Goal: Transaction & Acquisition: Purchase product/service

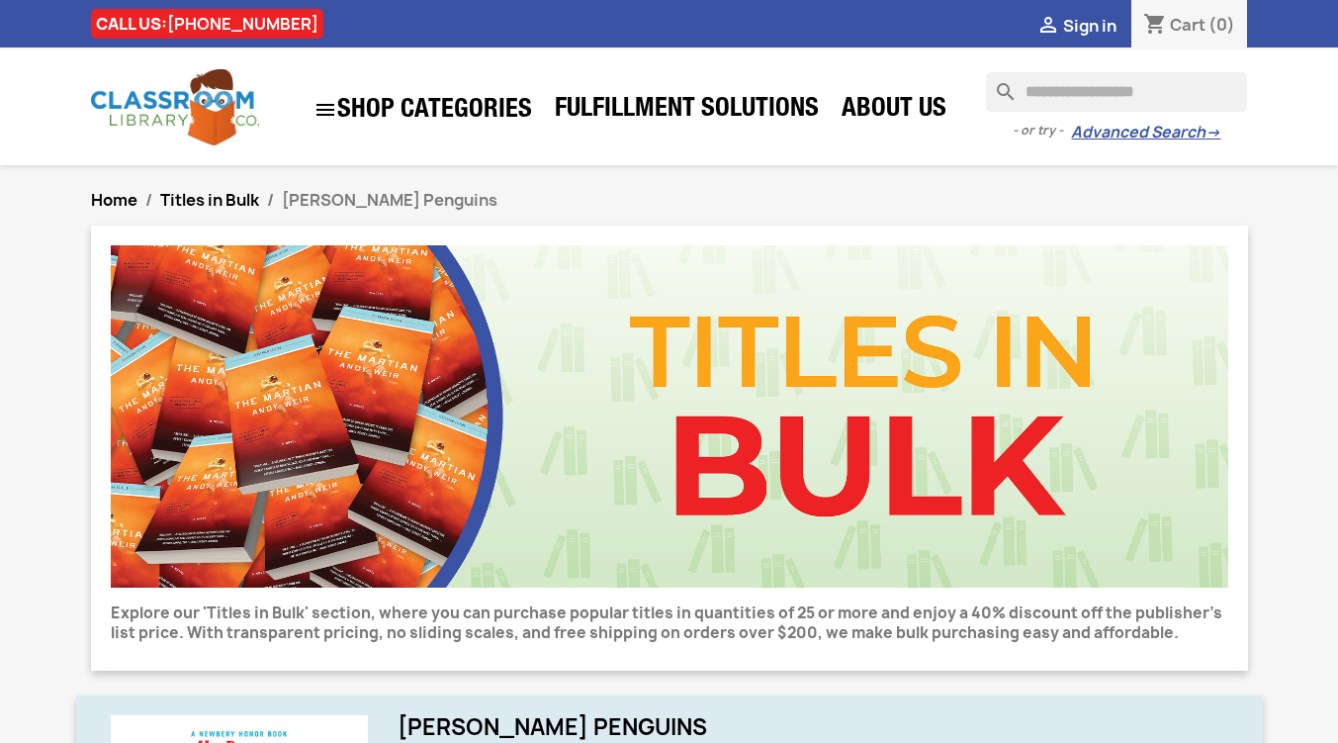
click at [656, 424] on img at bounding box center [670, 416] width 1118 height 342
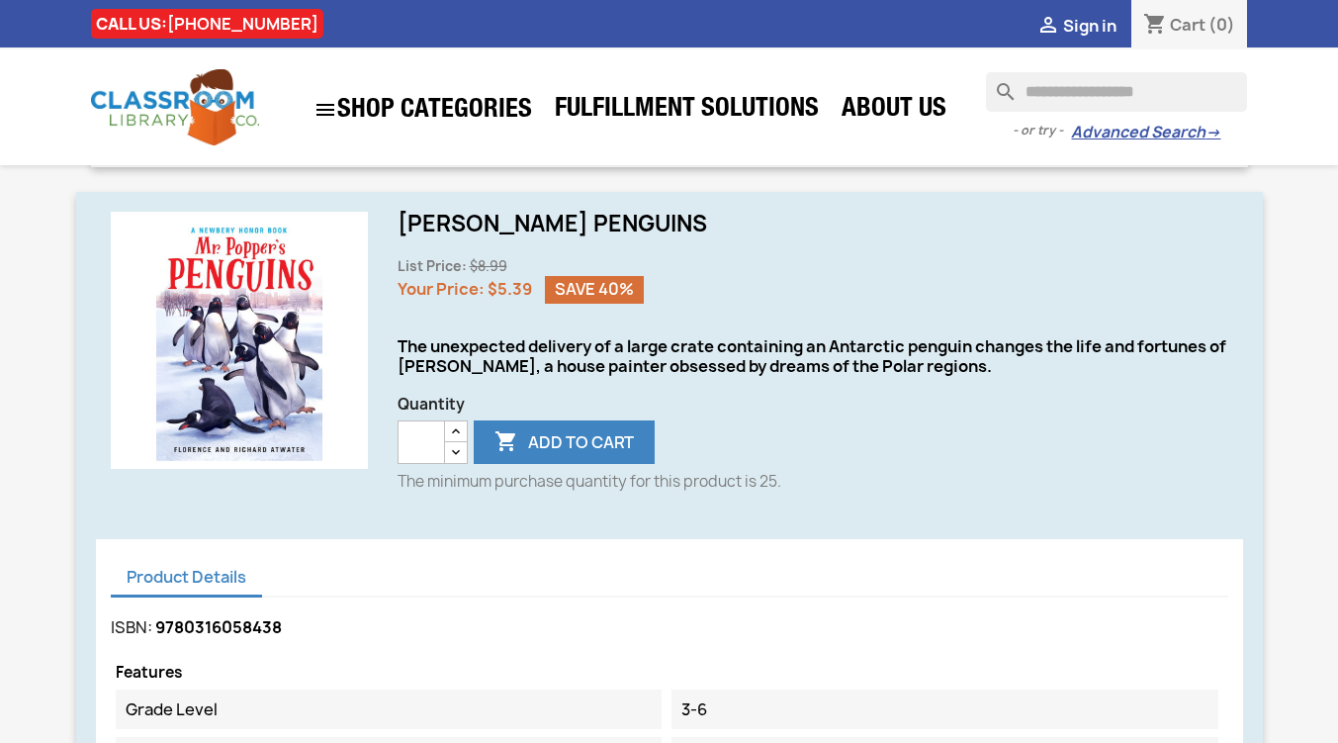
scroll to position [483, 0]
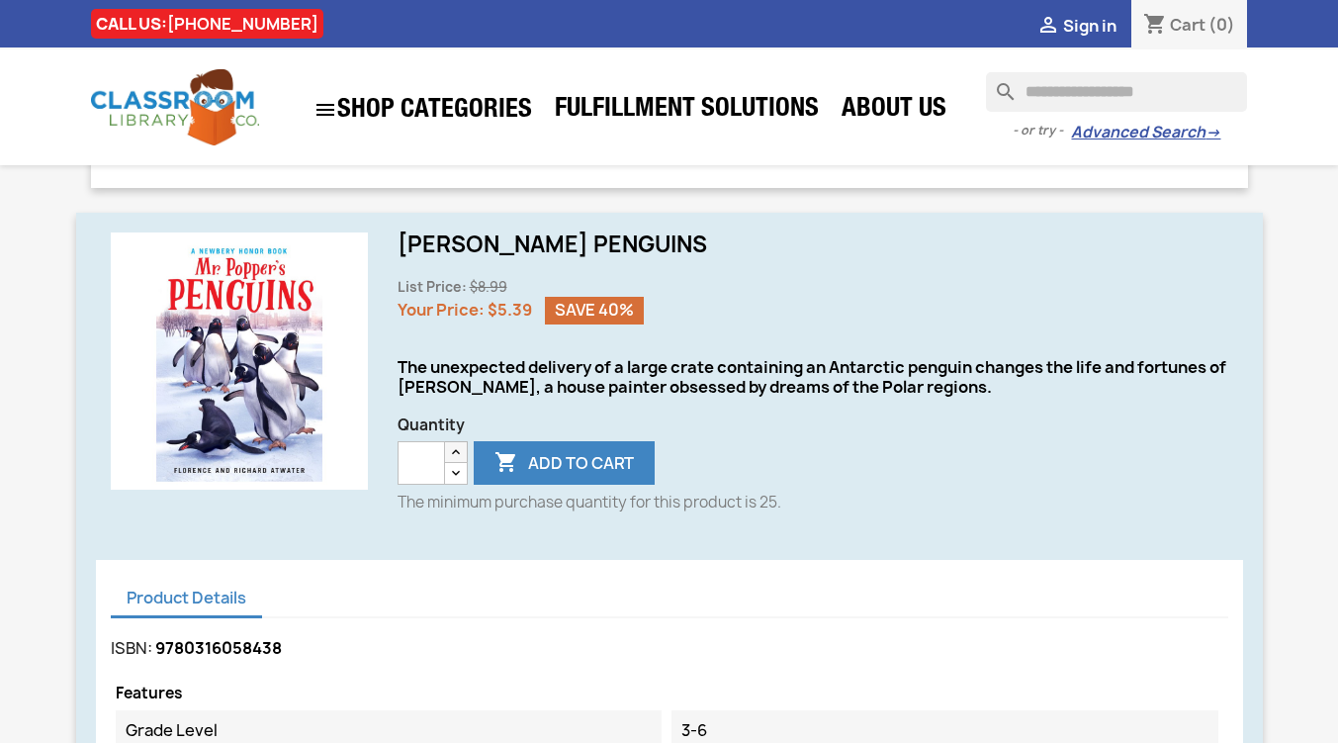
click at [456, 454] on icon "button" at bounding box center [456, 452] width 16 height 16
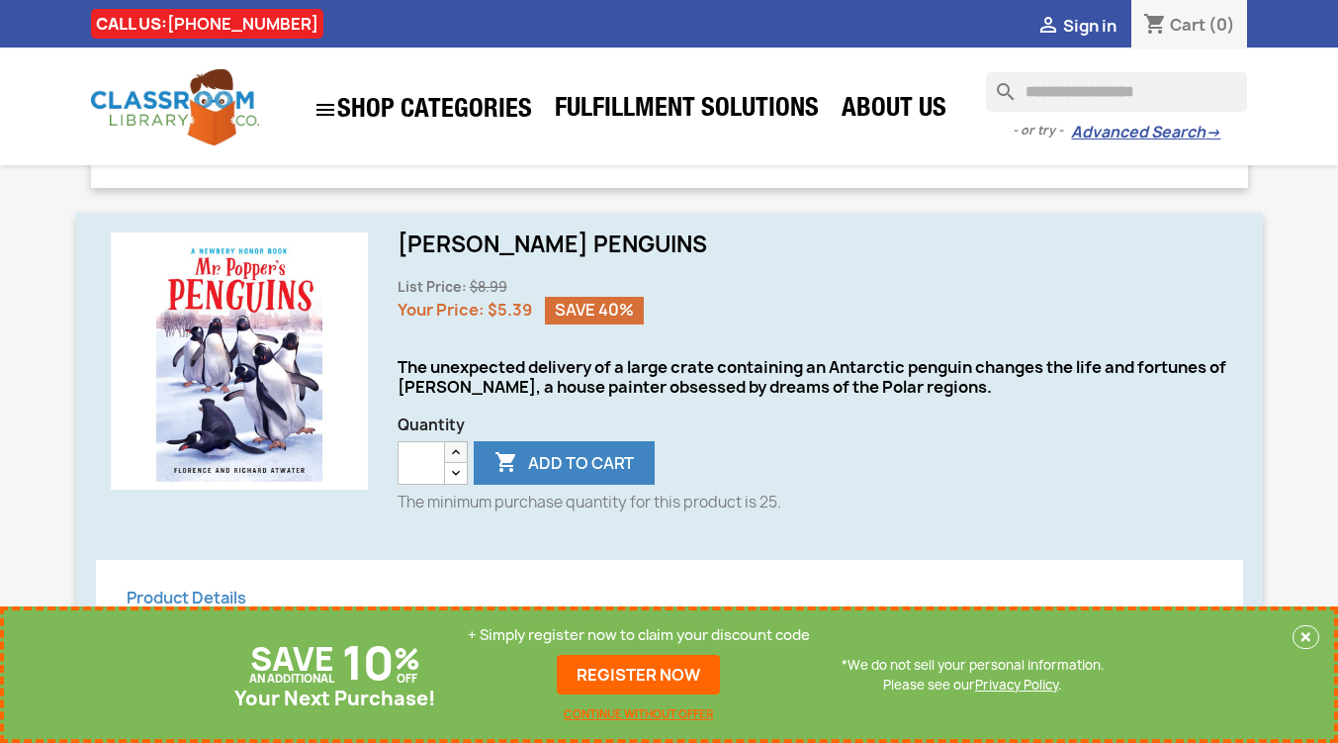
click at [456, 454] on icon "button" at bounding box center [456, 452] width 16 height 16
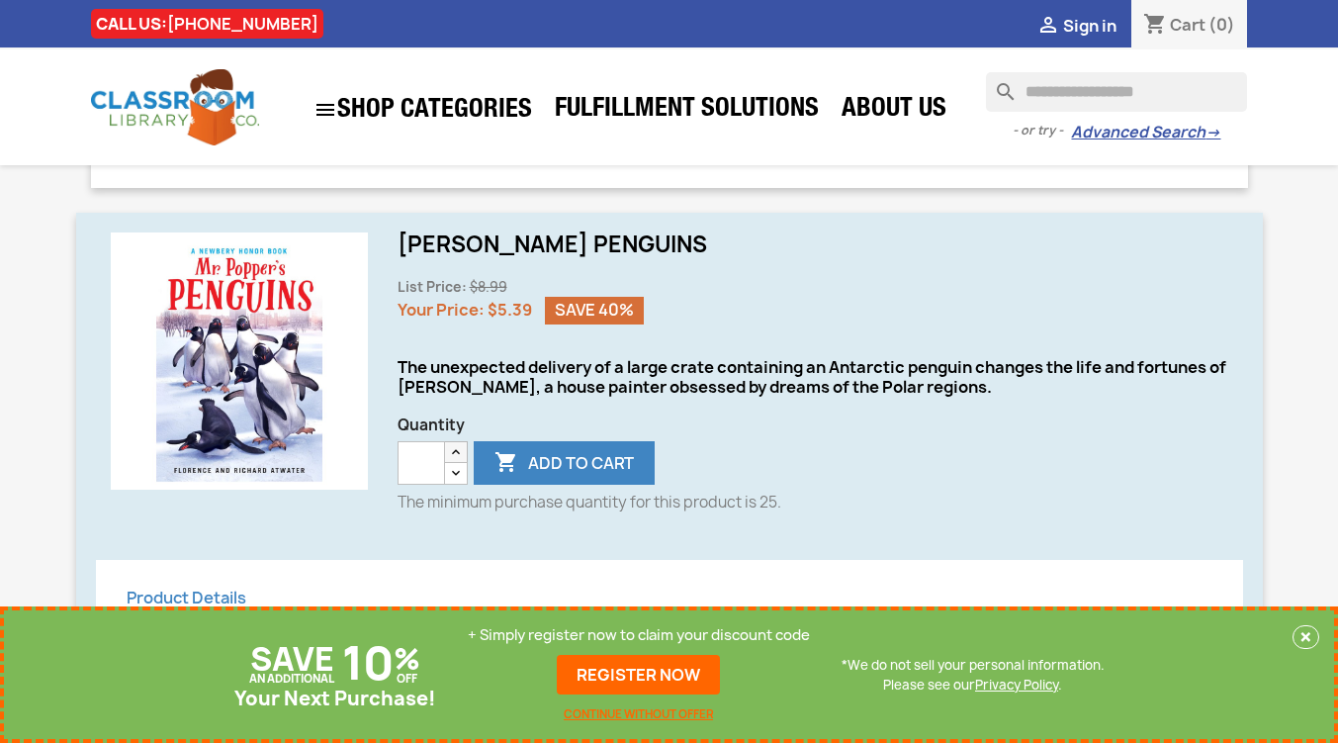
click at [456, 454] on icon "button" at bounding box center [456, 452] width 16 height 16
drag, startPoint x: 429, startPoint y: 467, endPoint x: 392, endPoint y: 462, distance: 37.9
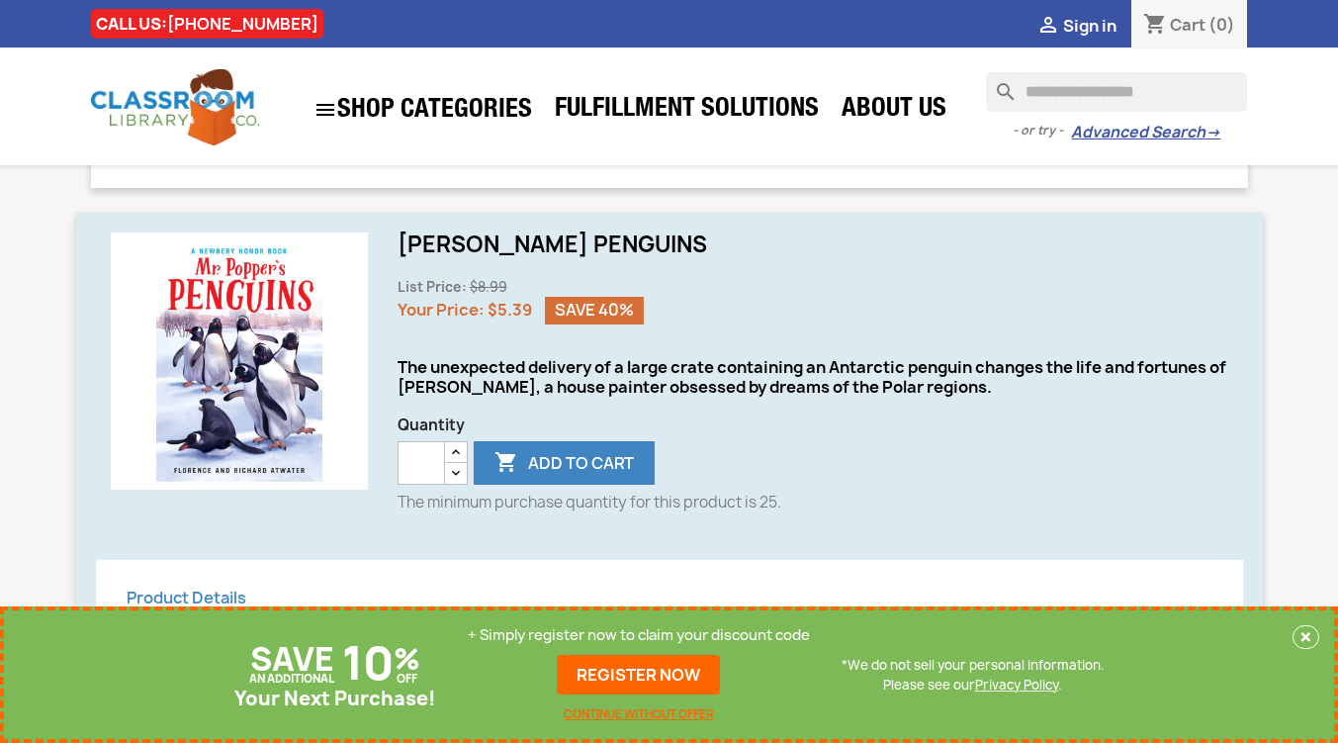
click at [392, 462] on div "[PERSON_NAME] Penguins List Price: $8.99 Your Price: $5.39 Save 40% The unexpec…" at bounding box center [813, 380] width 860 height 296
click at [530, 470] on button " Add to cart" at bounding box center [564, 463] width 181 height 44
type input "*"
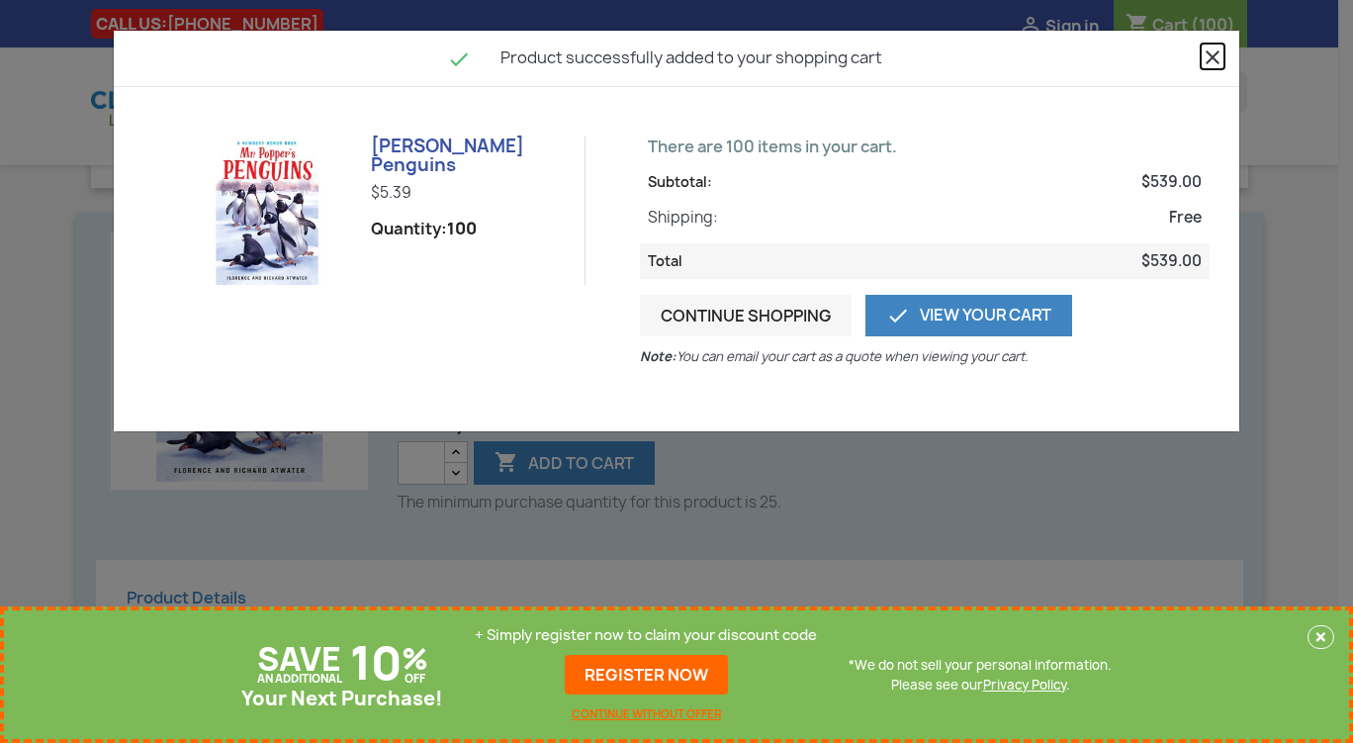
click at [1211, 59] on icon "close" at bounding box center [1213, 57] width 24 height 24
